Goal: Transaction & Acquisition: Purchase product/service

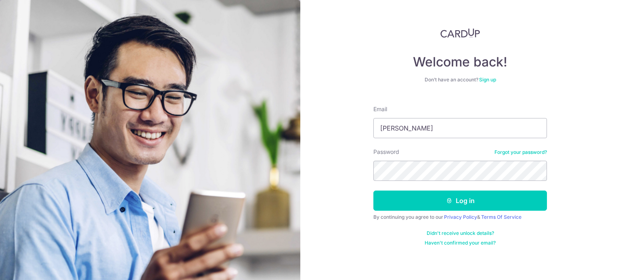
type input "abhinav3010@gmail.com"
click at [373, 191] on button "Log in" at bounding box center [459, 201] width 173 height 20
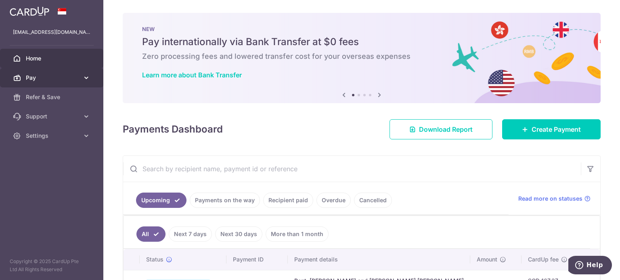
click at [75, 73] on link "Pay" at bounding box center [51, 77] width 103 height 19
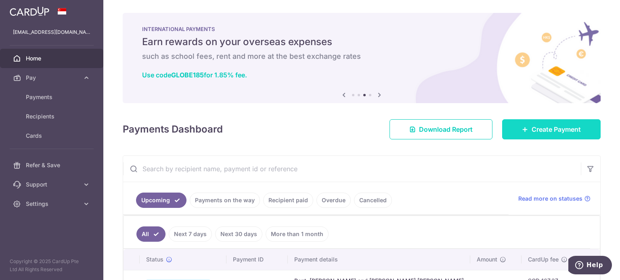
click at [522, 127] on icon at bounding box center [525, 129] width 6 height 6
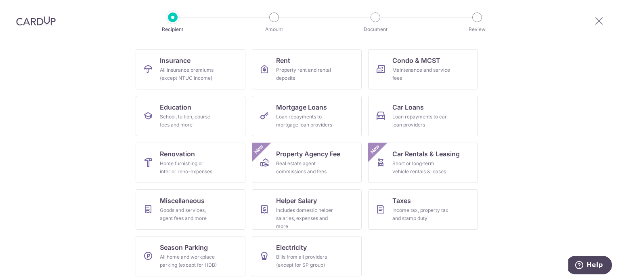
scroll to position [80, 0]
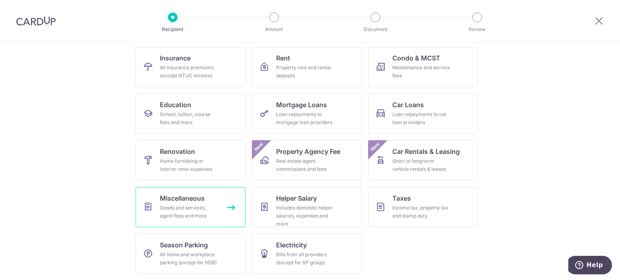
click at [204, 206] on div "Goods and services, agent fees and more" at bounding box center [189, 212] width 58 height 16
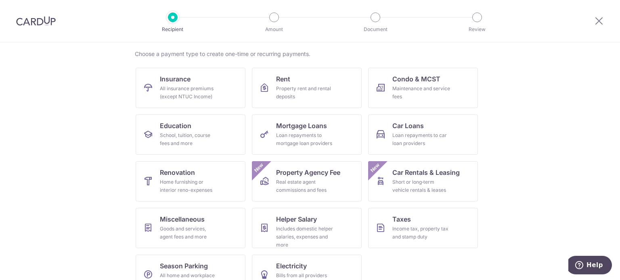
scroll to position [80, 0]
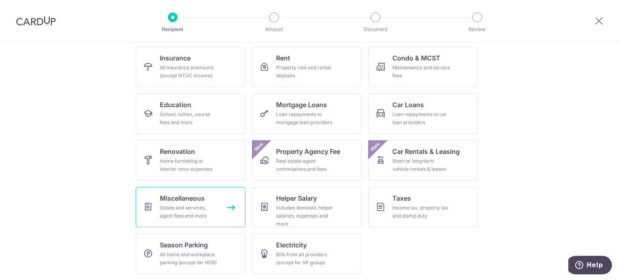
click at [194, 206] on div "Goods and services, agent fees and more" at bounding box center [189, 212] width 58 height 16
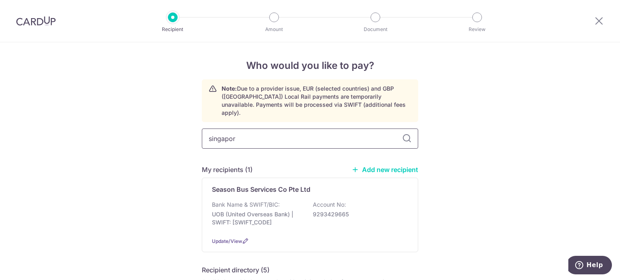
type input "singapore"
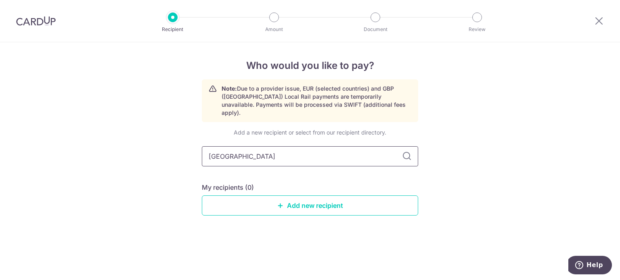
click at [293, 146] on input "singapore" at bounding box center [310, 156] width 216 height 20
type input "singapore swimmng club"
click at [328, 196] on link "Add new recipient" at bounding box center [310, 206] width 216 height 20
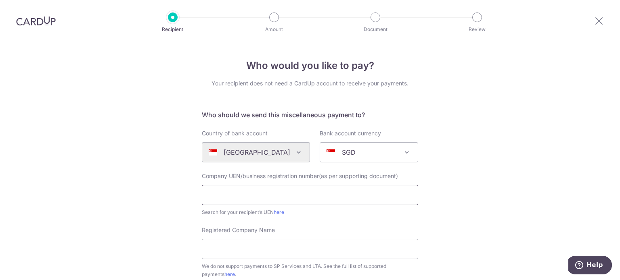
click at [282, 192] on input "text" at bounding box center [310, 195] width 216 height 20
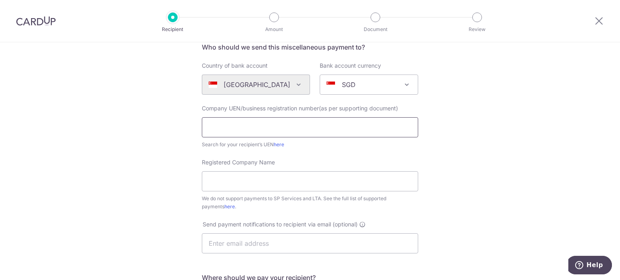
scroll to position [66, 0]
click at [281, 147] on link "here" at bounding box center [279, 146] width 10 height 6
click at [234, 127] on input "text" at bounding box center [310, 129] width 216 height 20
paste input "S61SS0013JD01"
type input "S61SS0013JD01"
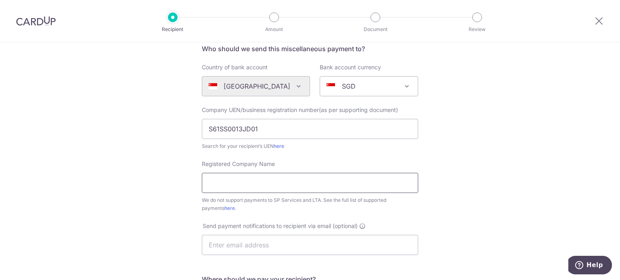
click at [238, 179] on input "Registered Company Name" at bounding box center [310, 183] width 216 height 20
type input "Singapore Swimming Club"
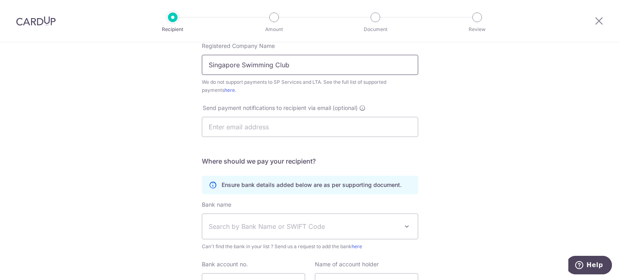
scroll to position [186, 0]
click at [281, 124] on input "text" at bounding box center [310, 126] width 216 height 20
click at [236, 229] on span "Search by Bank Name or SWIFT Code" at bounding box center [304, 226] width 190 height 10
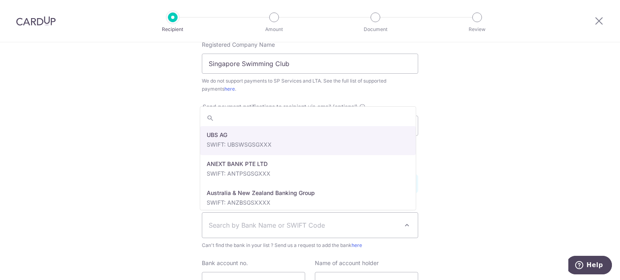
click at [236, 229] on span "Search by Bank Name or SWIFT Code" at bounding box center [304, 226] width 190 height 10
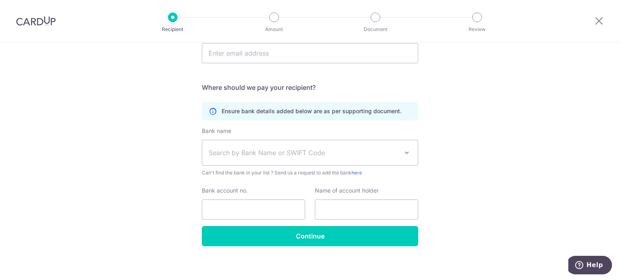
scroll to position [261, 0]
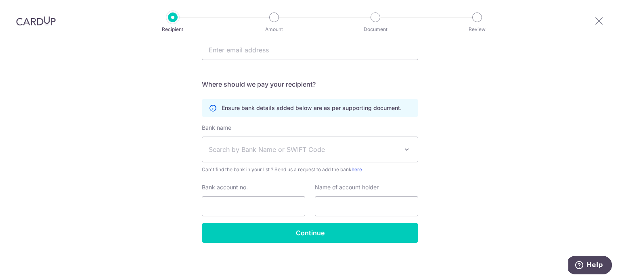
click at [259, 145] on span "Search by Bank Name or SWIFT Code" at bounding box center [304, 150] width 190 height 10
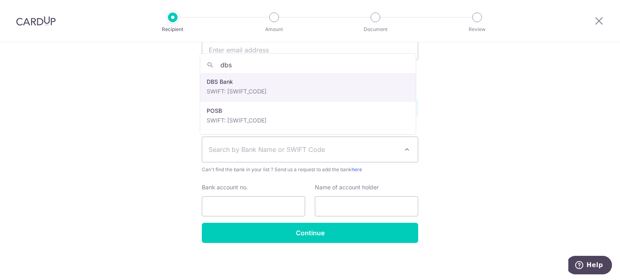
type input "dbs"
select select "6"
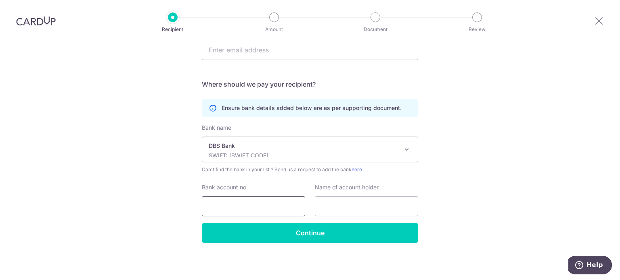
click at [249, 203] on input "Bank account no." at bounding box center [253, 206] width 103 height 20
paste input "027-001280-9"
click at [219, 207] on input "027-001280-9" at bounding box center [253, 206] width 103 height 20
type input "0270012809"
click at [341, 205] on input "text" at bounding box center [366, 206] width 103 height 20
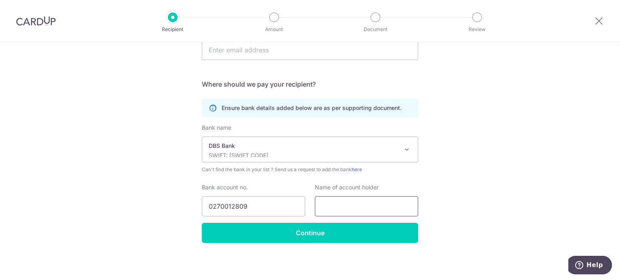
paste input "Singapore Swimming Club"
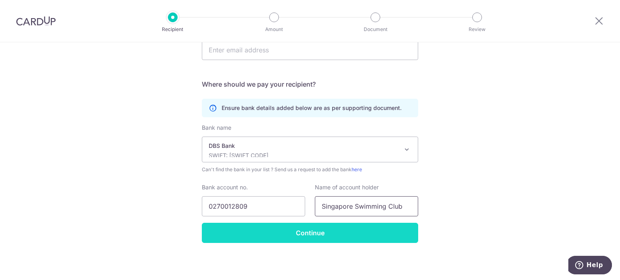
type input "Singapore Swimming Club"
click at [305, 235] on input "Continue" at bounding box center [310, 233] width 216 height 20
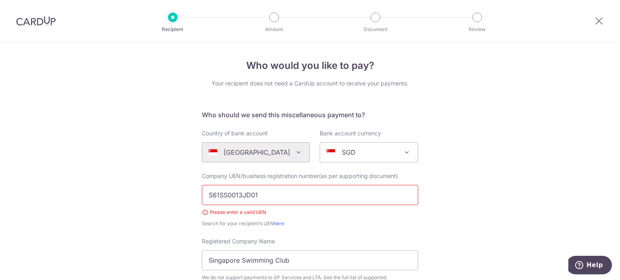
click at [281, 193] on input "S61SS0013JD01" at bounding box center [310, 195] width 216 height 20
drag, startPoint x: 281, startPoint y: 193, endPoint x: 173, endPoint y: 185, distance: 108.4
click at [269, 193] on input "S61SS0013JD01" at bounding box center [310, 195] width 216 height 20
drag, startPoint x: 277, startPoint y: 192, endPoint x: 167, endPoint y: 188, distance: 109.8
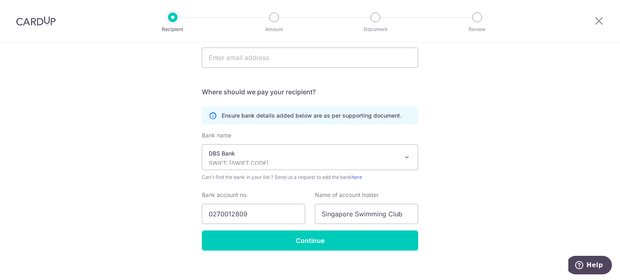
scroll to position [273, 0]
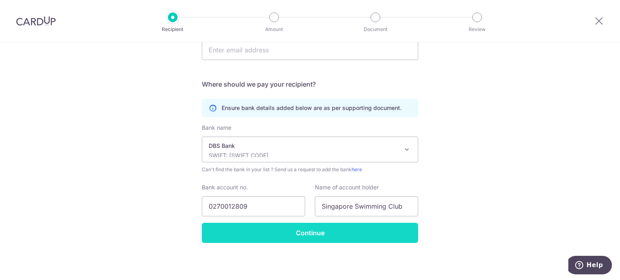
click at [347, 232] on input "Continue" at bounding box center [310, 233] width 216 height 20
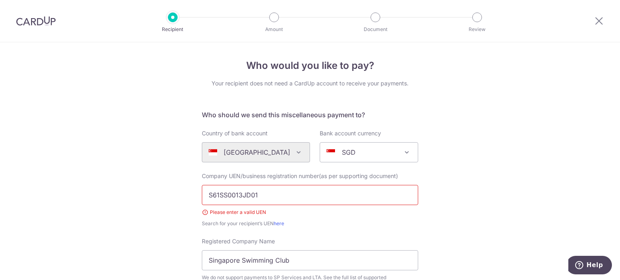
drag, startPoint x: 278, startPoint y: 195, endPoint x: 65, endPoint y: 190, distance: 213.5
click at [279, 224] on link "here" at bounding box center [279, 224] width 10 height 6
click at [30, 21] on img at bounding box center [36, 21] width 40 height 10
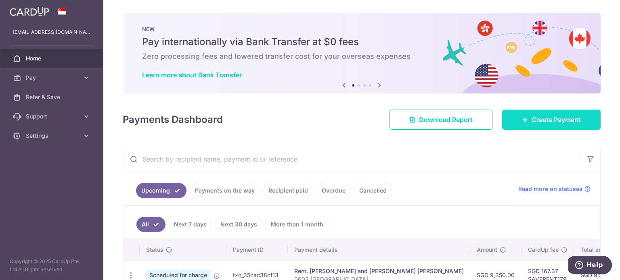
click at [542, 117] on span "Create Payment" at bounding box center [555, 120] width 49 height 10
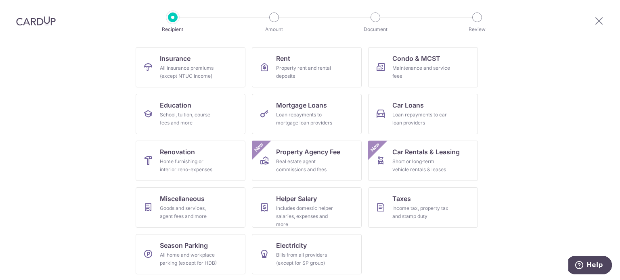
scroll to position [80, 0]
click at [432, 75] on div "Maintenance and service fees" at bounding box center [421, 72] width 58 height 16
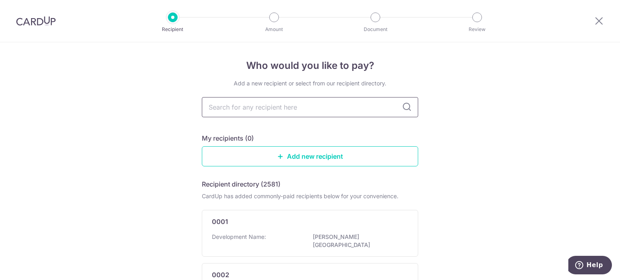
click at [342, 109] on input "text" at bounding box center [310, 107] width 216 height 20
type input "singapore swimmng club"
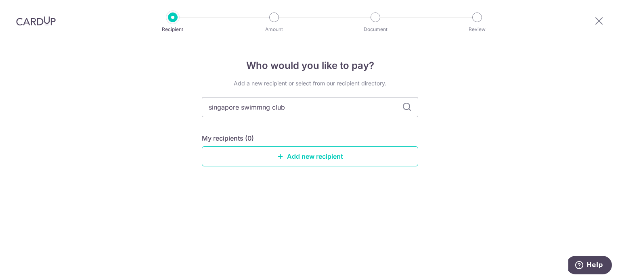
click at [409, 104] on icon at bounding box center [407, 107] width 10 height 10
click at [304, 154] on link "Add new recipient" at bounding box center [310, 156] width 216 height 20
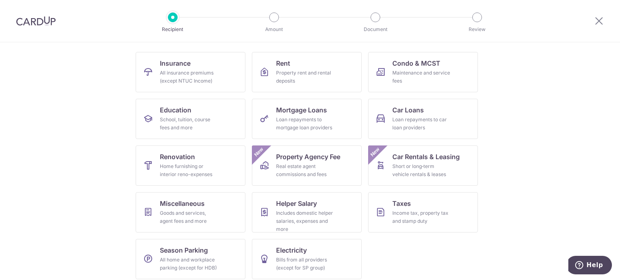
scroll to position [80, 0]
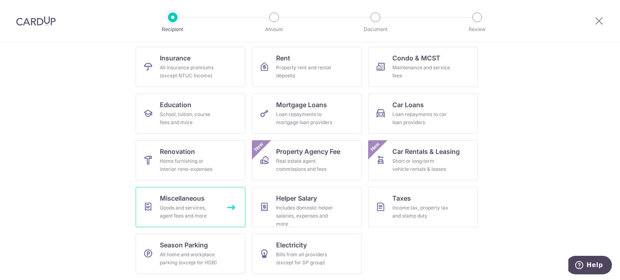
click at [192, 217] on div "Goods and services, agent fees and more" at bounding box center [189, 212] width 58 height 16
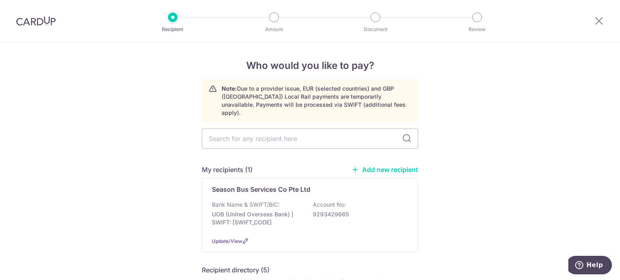
click at [382, 166] on link "Add new recipient" at bounding box center [384, 170] width 67 height 8
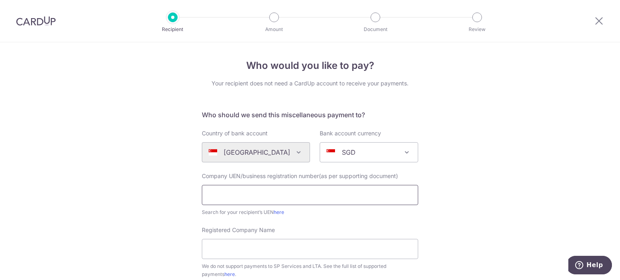
click at [274, 189] on input "text" at bounding box center [310, 195] width 216 height 20
type input "S61SS0013JD01"
click at [265, 249] on input "Registered Company Name" at bounding box center [310, 249] width 216 height 20
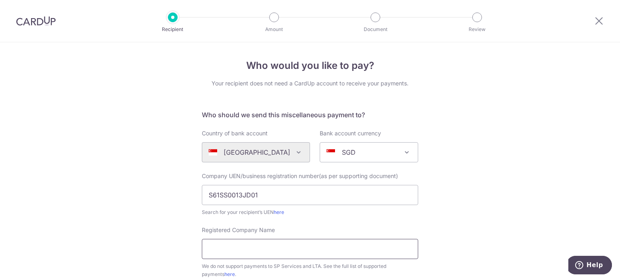
type input "Singapore Swimming Club"
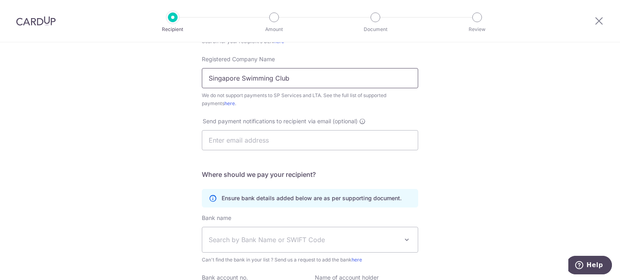
scroll to position [172, 0]
click at [258, 239] on span "Search by Bank Name or SWIFT Code" at bounding box center [304, 239] width 190 height 10
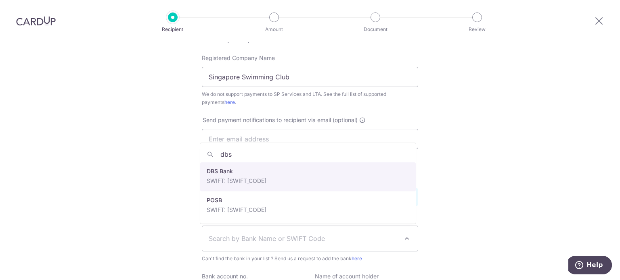
type input "dbs"
select select "6"
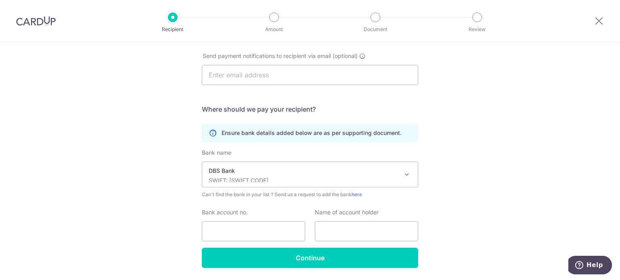
scroll to position [261, 0]
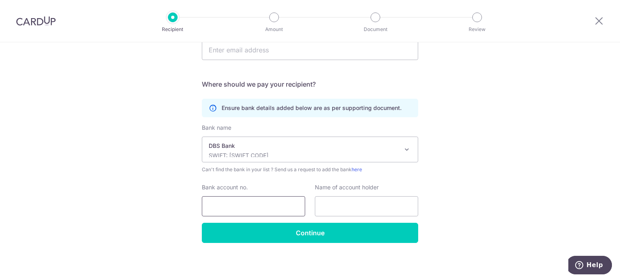
click at [247, 213] on input "Bank account no." at bounding box center [253, 206] width 103 height 20
type input "0270012809"
click at [366, 204] on input "text" at bounding box center [366, 206] width 103 height 20
click at [361, 208] on input "text" at bounding box center [366, 206] width 103 height 20
type input "Singapore Swimming Club"
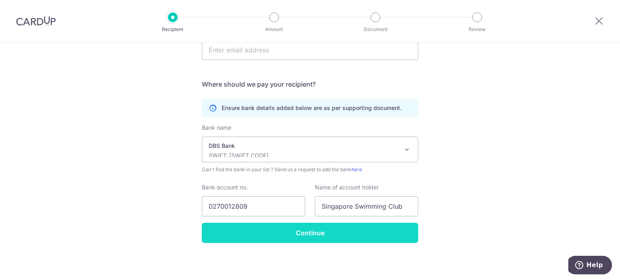
click at [322, 230] on input "Continue" at bounding box center [310, 233] width 216 height 20
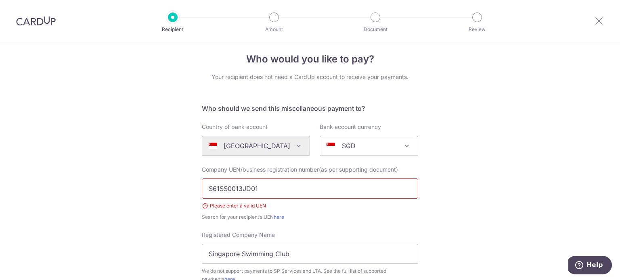
scroll to position [5, 0]
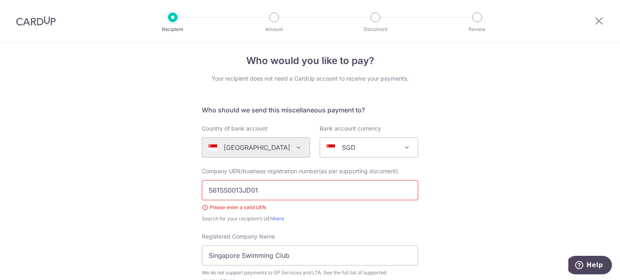
drag, startPoint x: 272, startPoint y: 189, endPoint x: 176, endPoint y: 186, distance: 96.1
click at [218, 190] on input "S61SS0013JD01" at bounding box center [310, 190] width 216 height 20
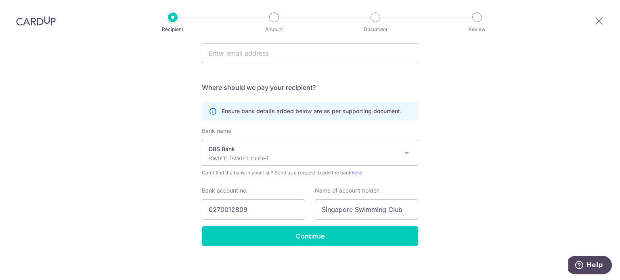
scroll to position [273, 0]
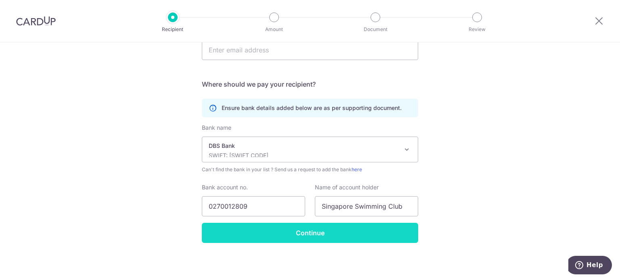
type input "SS0013JD01"
click at [316, 231] on input "Continue" at bounding box center [310, 233] width 216 height 20
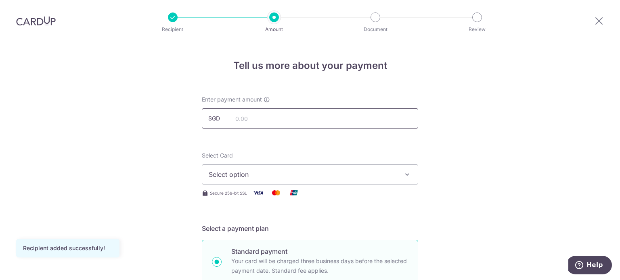
click at [259, 116] on input "text" at bounding box center [310, 119] width 216 height 20
type input "1,302.00"
click at [407, 177] on icon "button" at bounding box center [407, 175] width 8 height 8
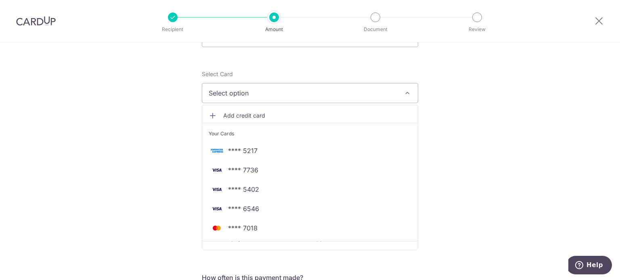
scroll to position [84, 0]
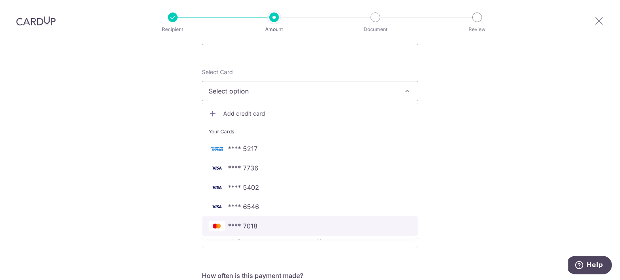
click at [257, 228] on span "**** 7018" at bounding box center [310, 226] width 203 height 10
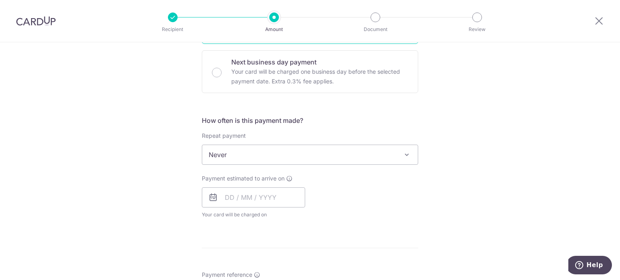
scroll to position [240, 0]
click at [243, 193] on input "text" at bounding box center [253, 196] width 103 height 20
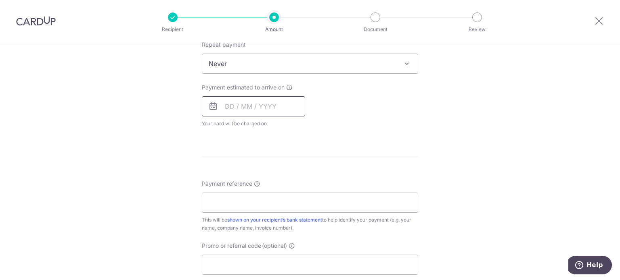
scroll to position [303, 0]
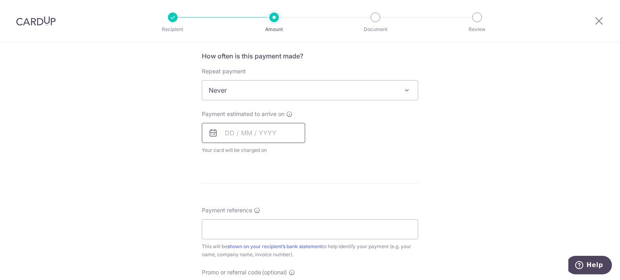
click at [223, 131] on input "text" at bounding box center [253, 133] width 103 height 20
click at [244, 131] on input "text" at bounding box center [253, 133] width 103 height 20
click at [210, 132] on icon at bounding box center [213, 133] width 10 height 10
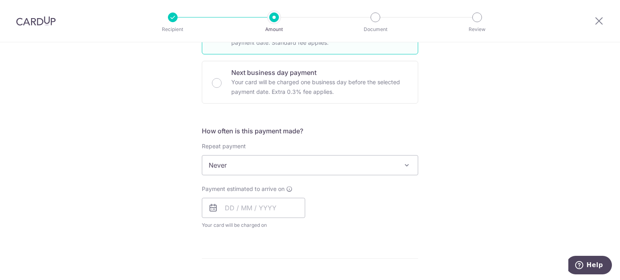
scroll to position [234, 0]
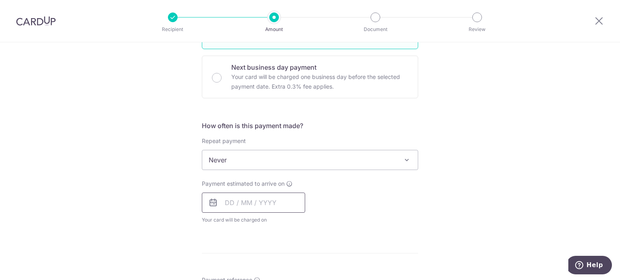
click at [223, 199] on input "text" at bounding box center [253, 203] width 103 height 20
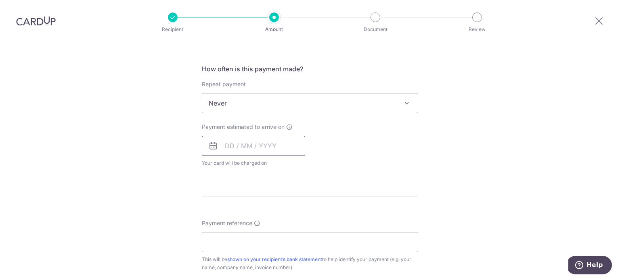
scroll to position [295, 0]
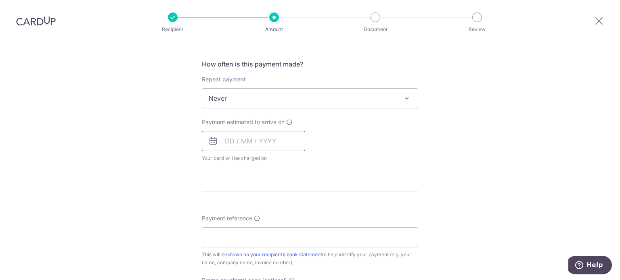
click at [223, 141] on input "text" at bounding box center [253, 141] width 103 height 20
click at [240, 237] on input "Payment reference" at bounding box center [310, 238] width 216 height 20
click at [232, 142] on input "text" at bounding box center [253, 141] width 103 height 20
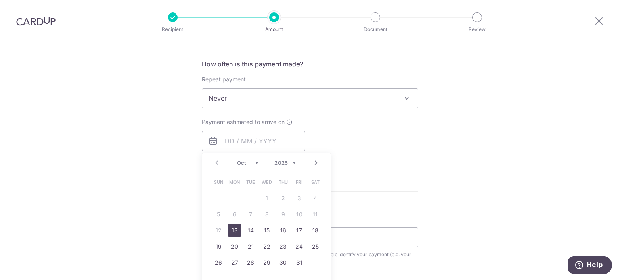
click at [236, 228] on link "13" at bounding box center [234, 230] width 13 height 13
type input "13/10/2025"
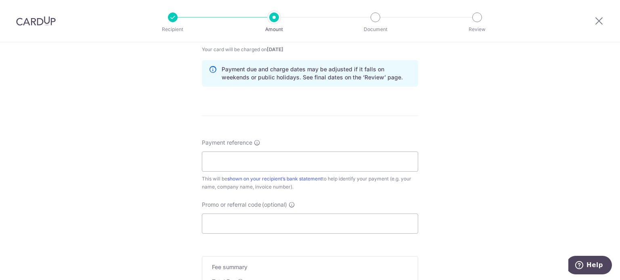
scroll to position [411, 0]
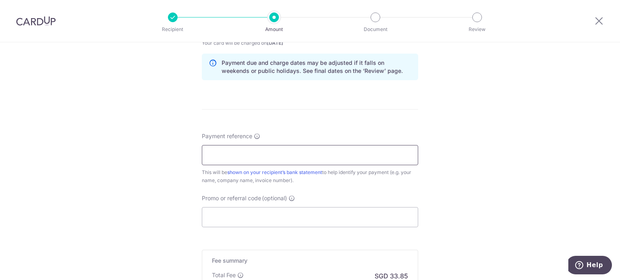
click at [266, 157] on input "Payment reference" at bounding box center [310, 155] width 216 height 20
type input "SA316 Bill Payment"
click at [264, 215] on input "Promo or referral code (optional)" at bounding box center [310, 217] width 216 height 20
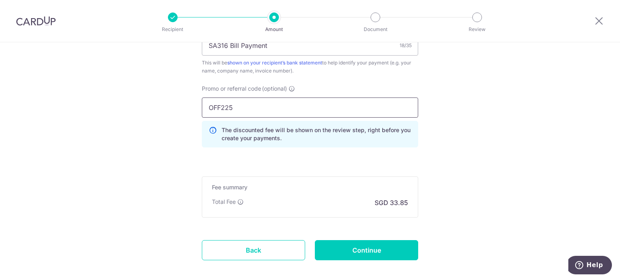
scroll to position [560, 0]
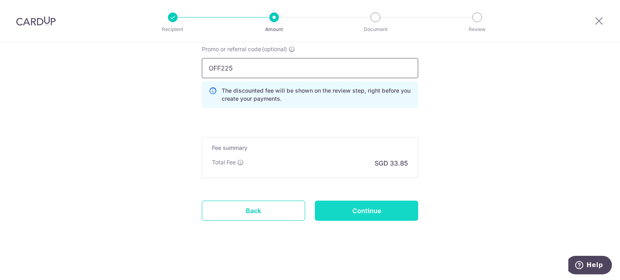
type input "OFF225"
click at [374, 210] on input "Continue" at bounding box center [366, 211] width 103 height 20
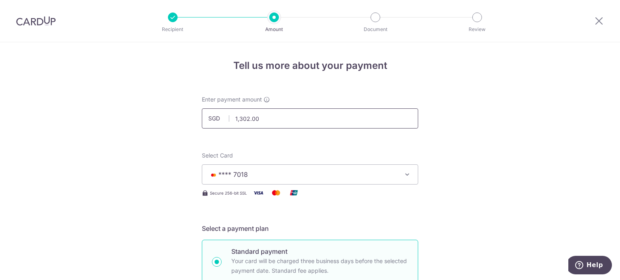
click at [281, 122] on input "1,302.00" at bounding box center [310, 119] width 216 height 20
type input "1,301.80"
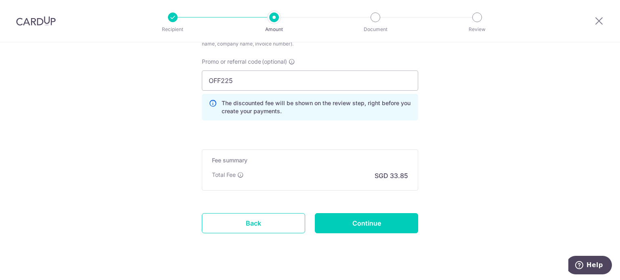
scroll to position [550, 0]
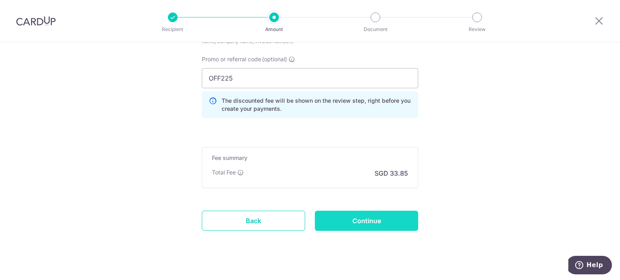
click at [364, 222] on input "Continue" at bounding box center [366, 221] width 103 height 20
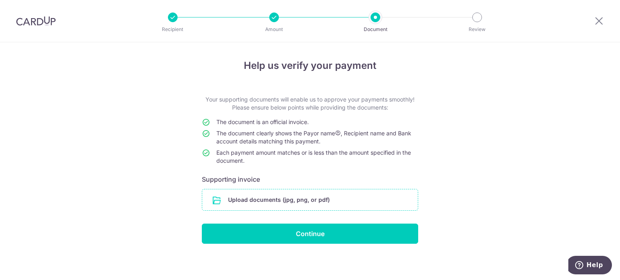
click at [287, 198] on input "file" at bounding box center [309, 200] width 215 height 21
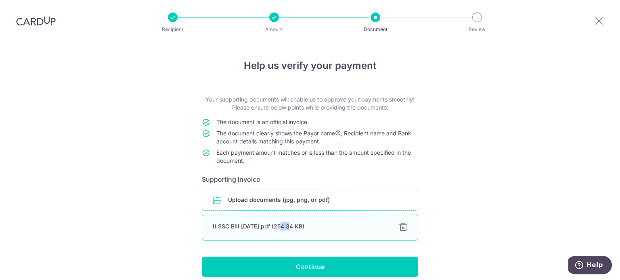
drag, startPoint x: 288, startPoint y: 226, endPoint x: 278, endPoint y: 225, distance: 10.1
click at [278, 225] on div "1) SSC Bill Sept 2025.pdf (254.34 KB)" at bounding box center [300, 227] width 177 height 8
click at [249, 225] on div "1) SSC Bill Sept 2025.pdf (254.34 KB)" at bounding box center [300, 227] width 177 height 8
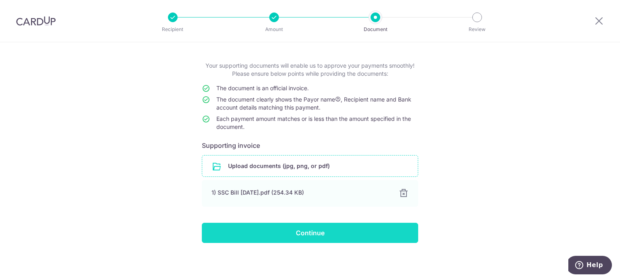
click at [328, 231] on input "Continue" at bounding box center [310, 233] width 216 height 20
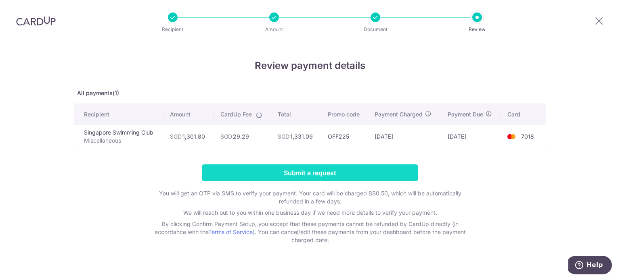
click at [293, 173] on input "Submit a request" at bounding box center [310, 173] width 216 height 17
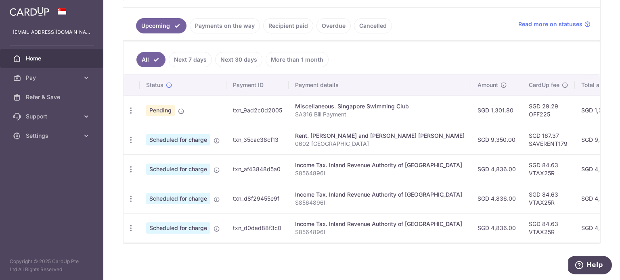
scroll to position [179, 0]
